Goal: Task Accomplishment & Management: Manage account settings

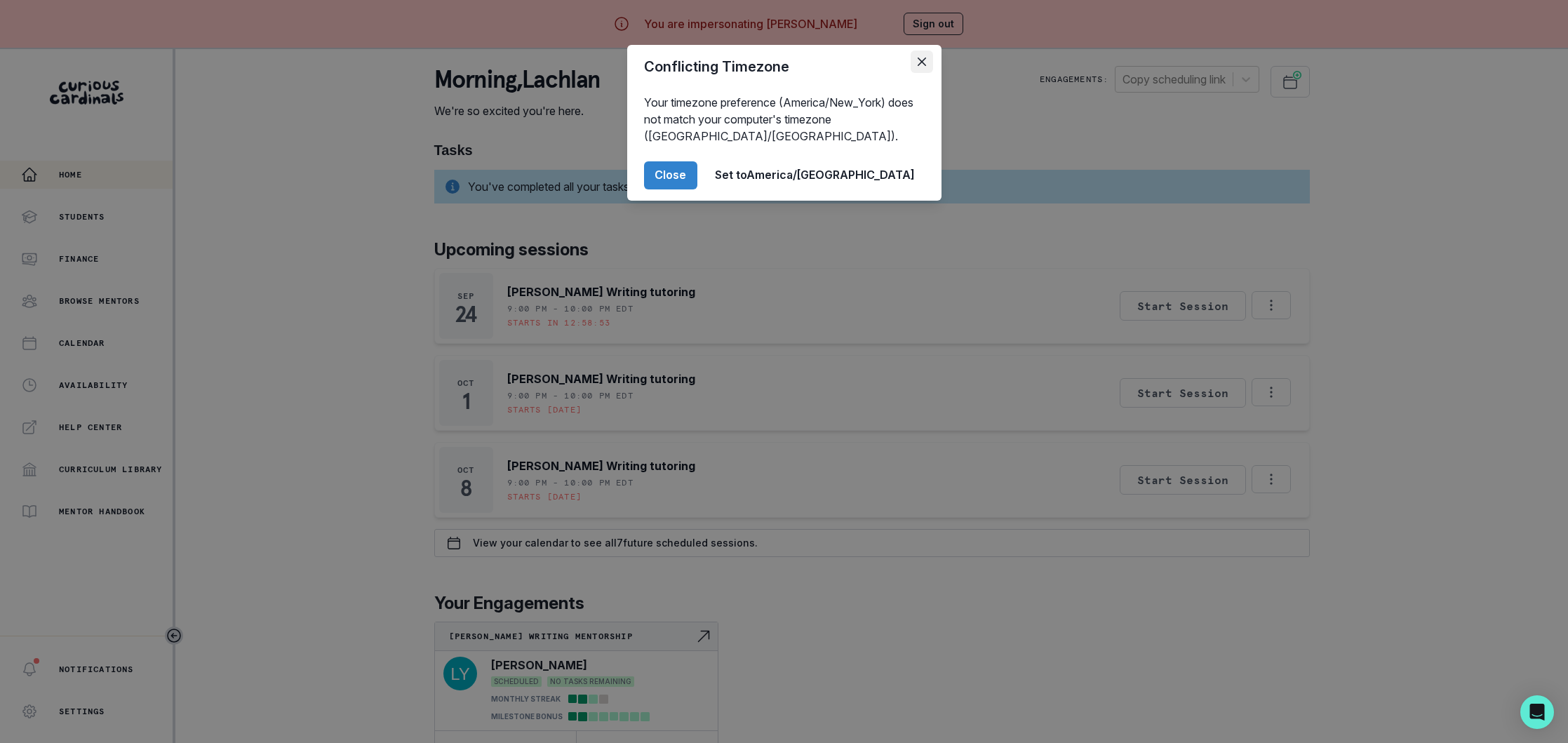
click at [920, 61] on icon "Close" at bounding box center [921, 62] width 9 height 9
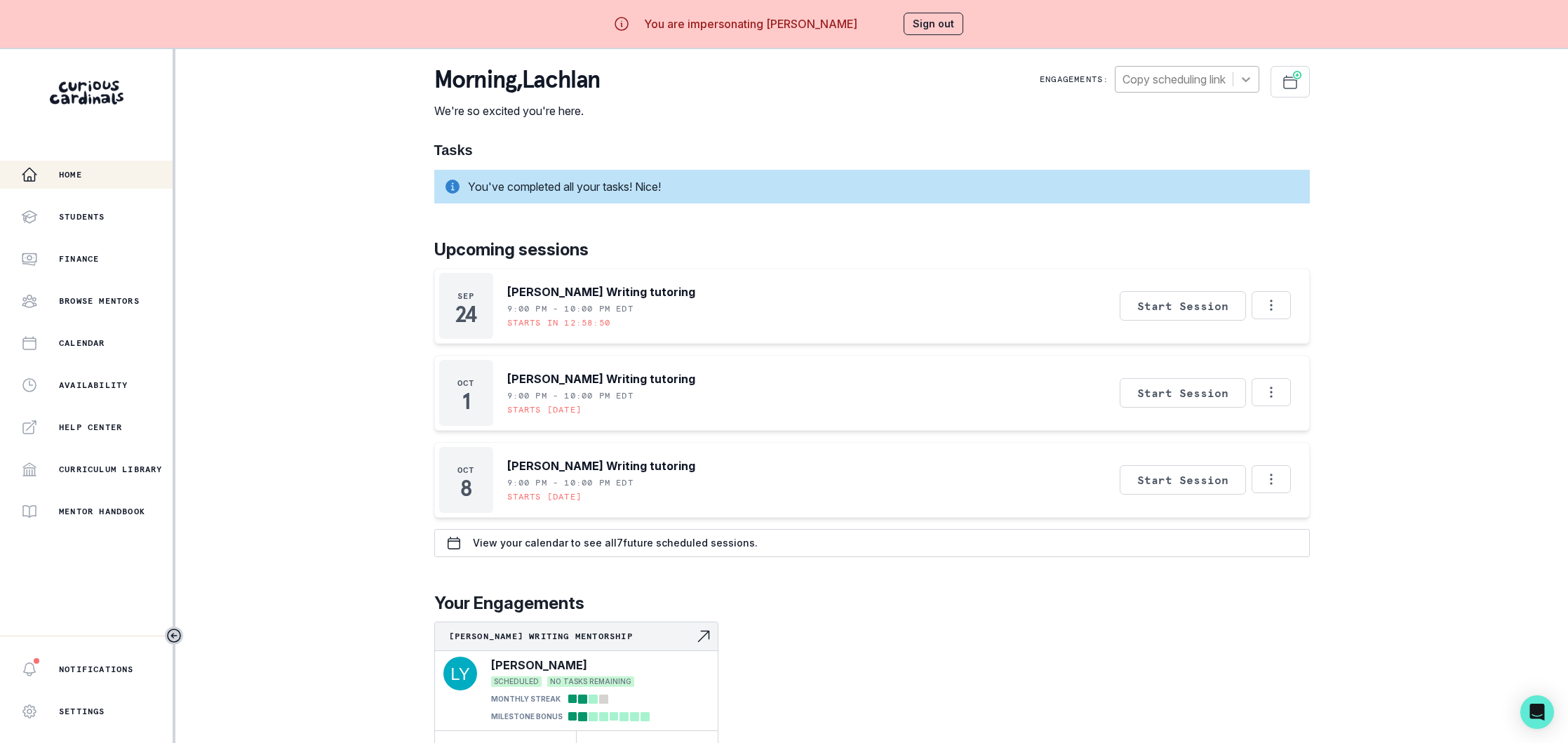
click at [1244, 78] on icon at bounding box center [1246, 79] width 14 height 14
click at [1192, 78] on div at bounding box center [1173, 79] width 103 height 20
click at [1194, 77] on div at bounding box center [1173, 79] width 103 height 20
click at [1161, 120] on div "[PERSON_NAME] Writing Mentorship" at bounding box center [1186, 123] width 145 height 45
click at [941, 28] on button "Sign out" at bounding box center [933, 24] width 60 height 22
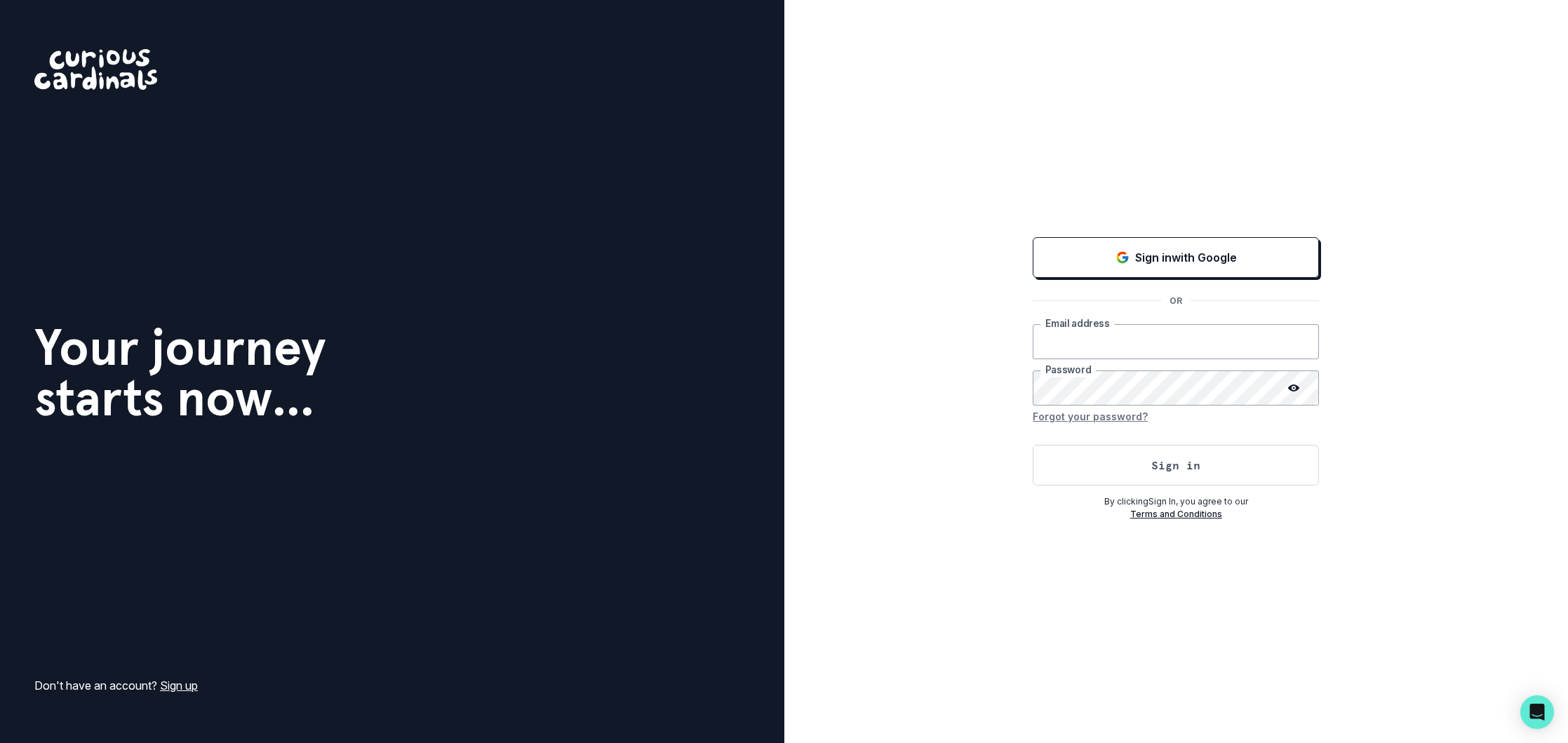
type input "[EMAIL_ADDRESS][DOMAIN_NAME]"
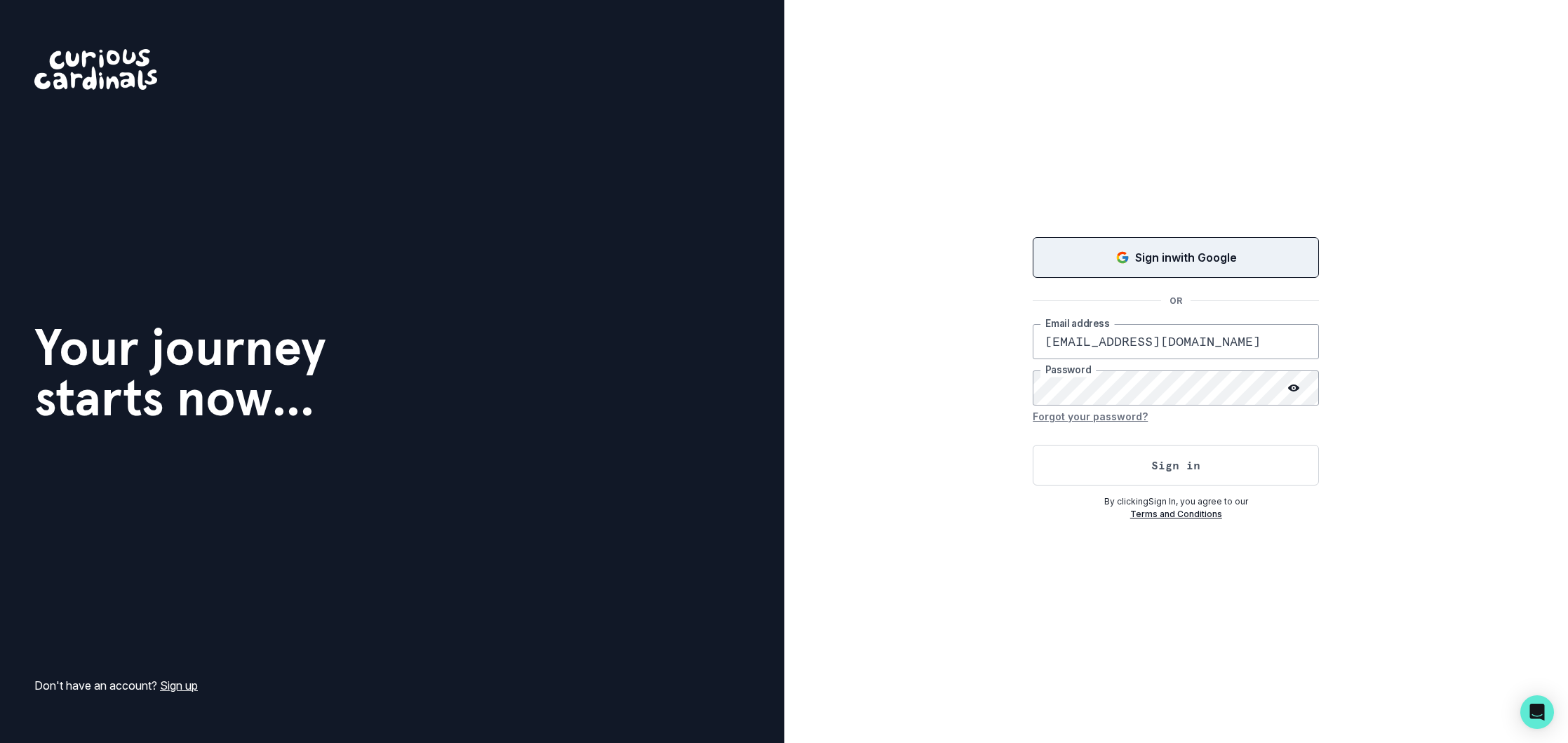
click at [1174, 252] on p "Sign in with Google" at bounding box center [1185, 257] width 101 height 17
